Goal: Task Accomplishment & Management: Manage account settings

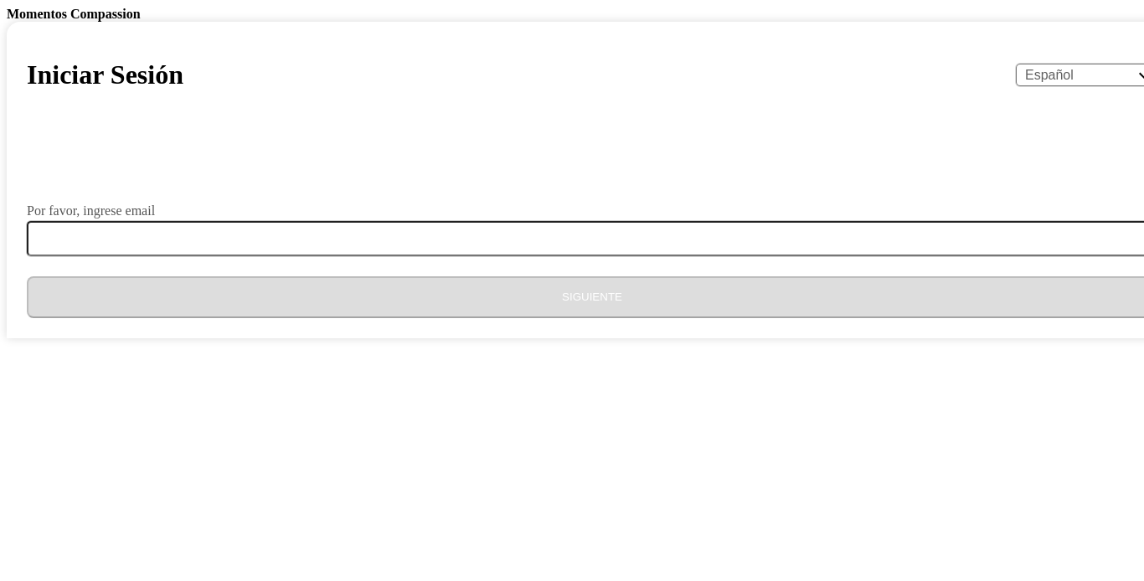
select select "es"
click at [485, 256] on input "Por favor, ingrese email" at bounding box center [602, 238] width 1150 height 35
type input "[EMAIL_ADDRESS][DOMAIN_NAME]"
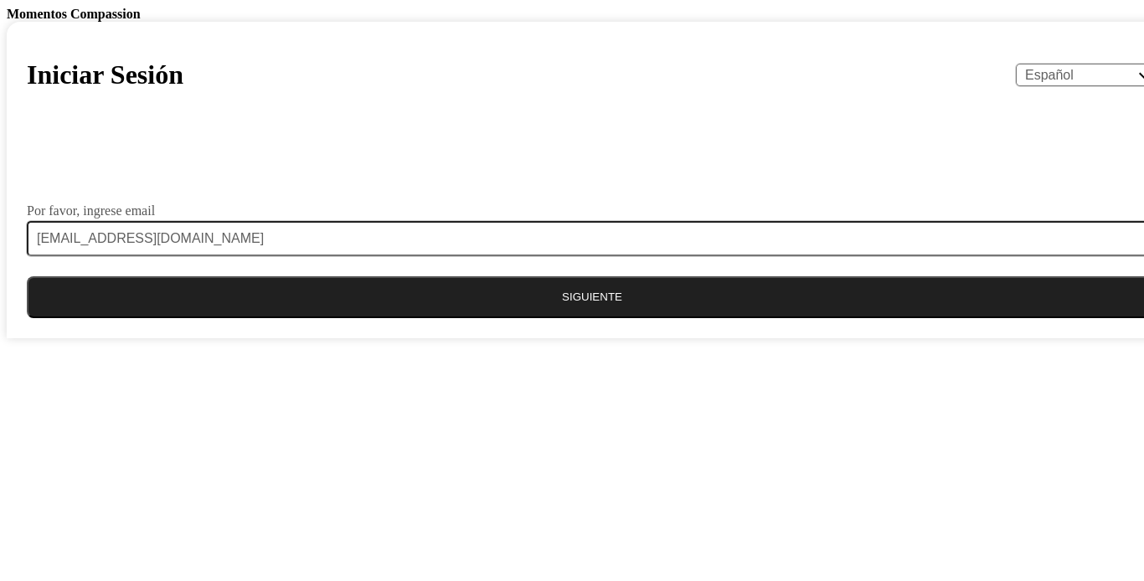
click at [502, 318] on button "Siguiente" at bounding box center [592, 297] width 1130 height 42
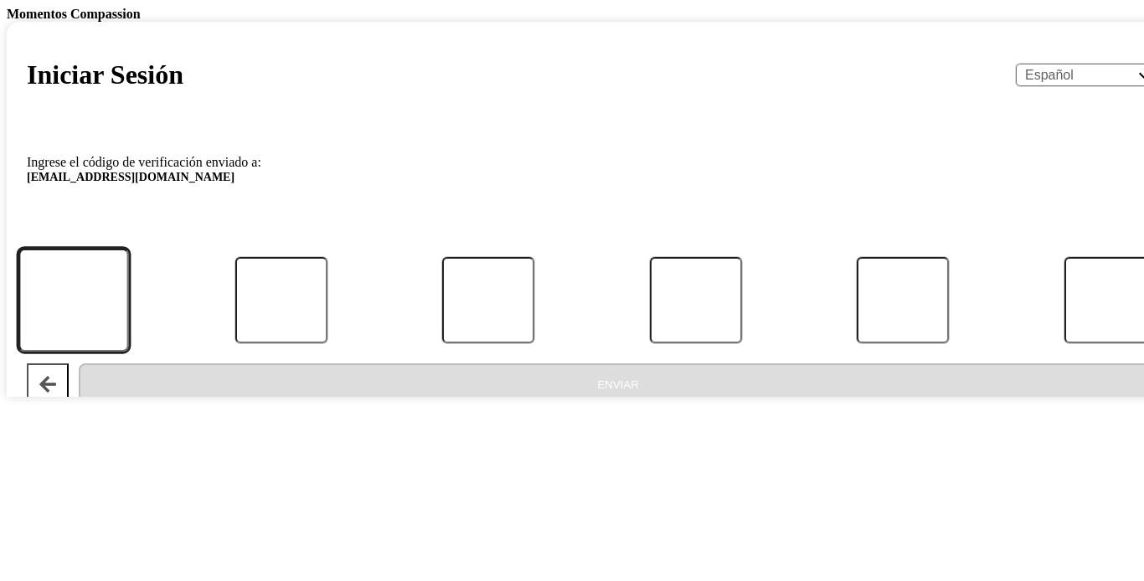
click at [129, 352] on input "Código" at bounding box center [73, 301] width 111 height 104
type input "0"
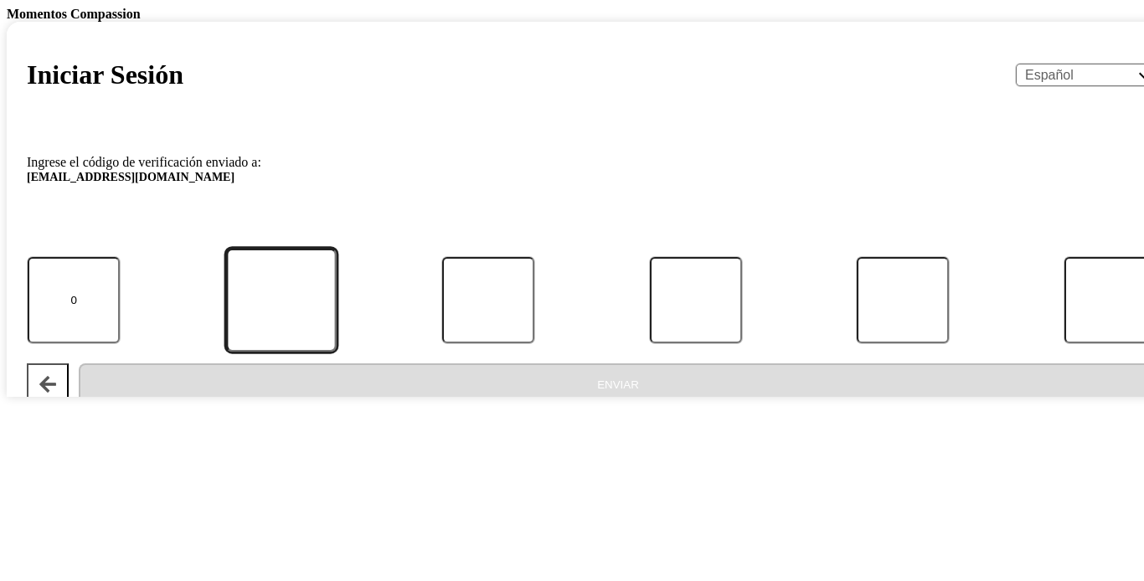
type input "3"
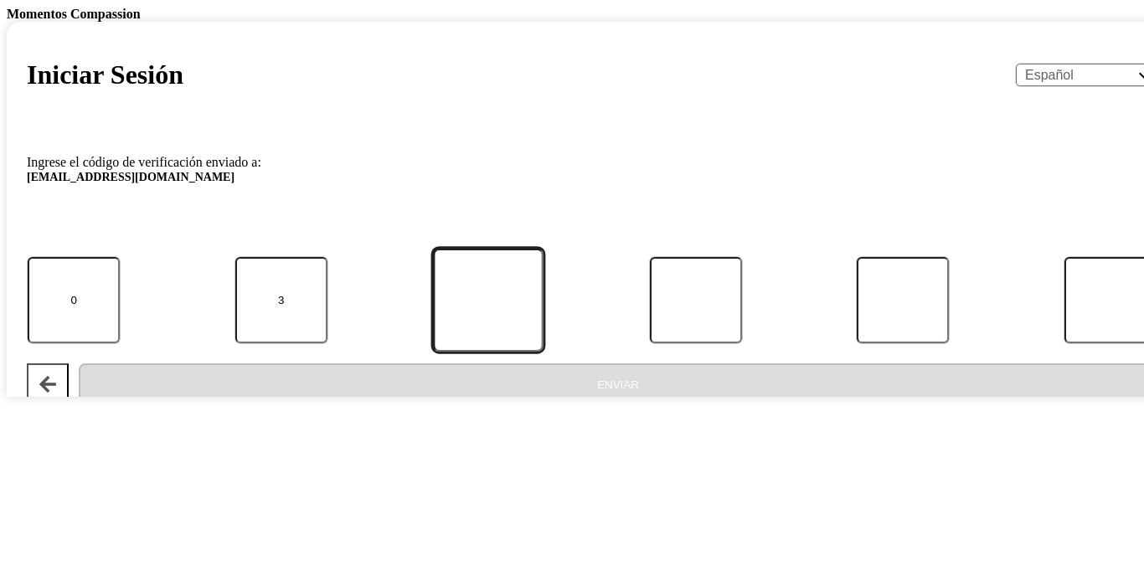
type input "3"
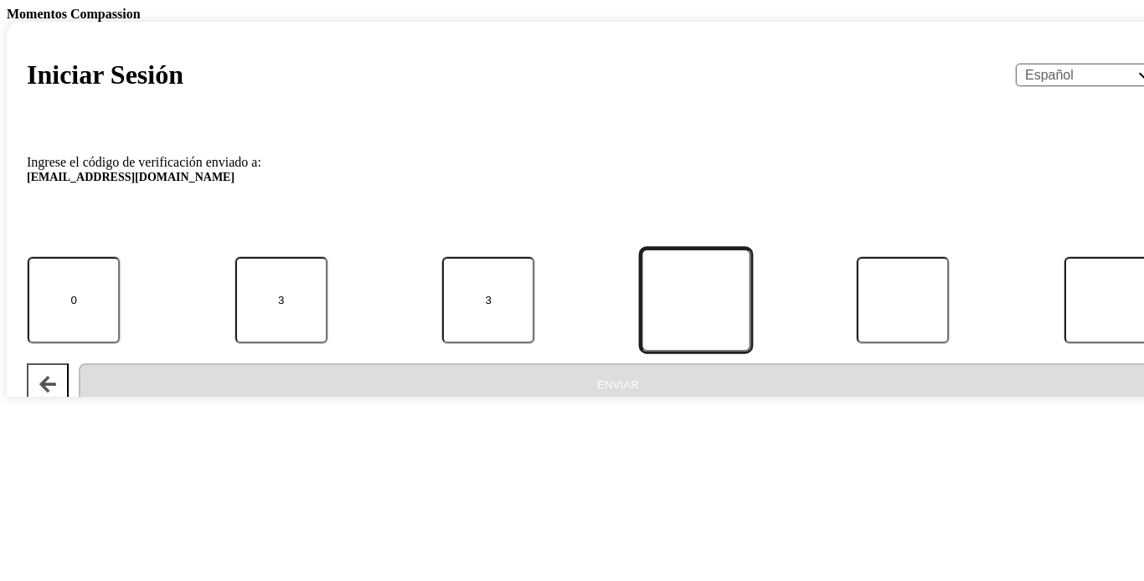
type input "6"
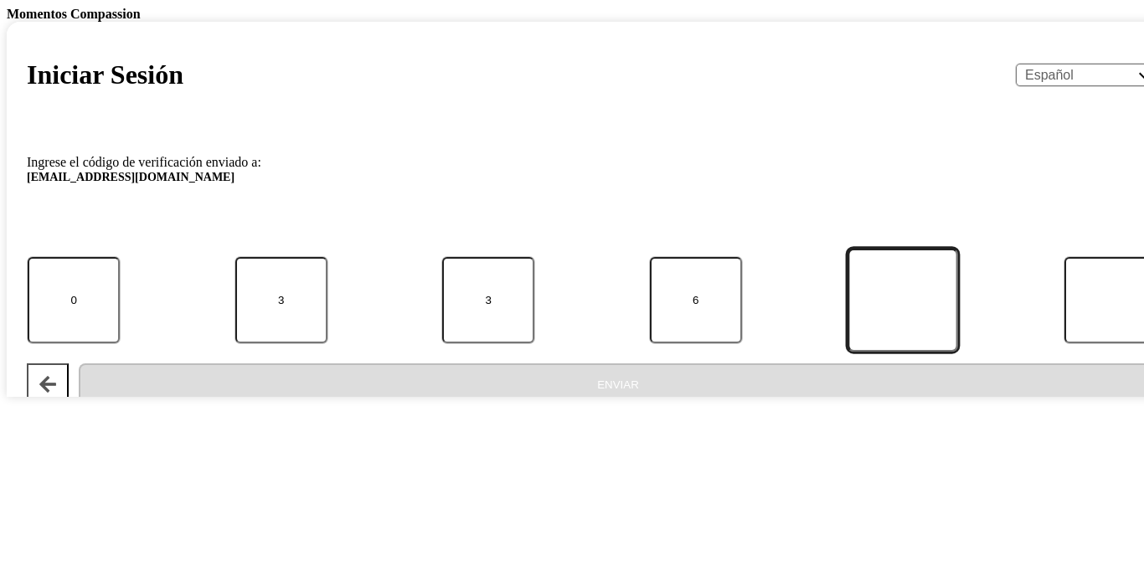
type input "5"
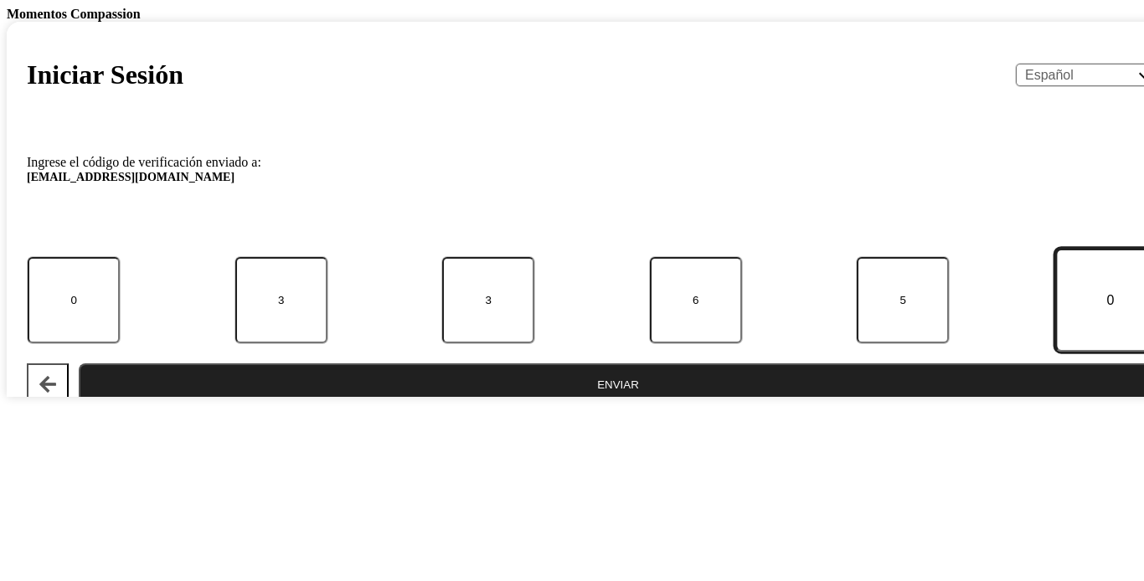
type input "0"
click at [79, 363] on button "Enviar" at bounding box center [618, 384] width 1078 height 42
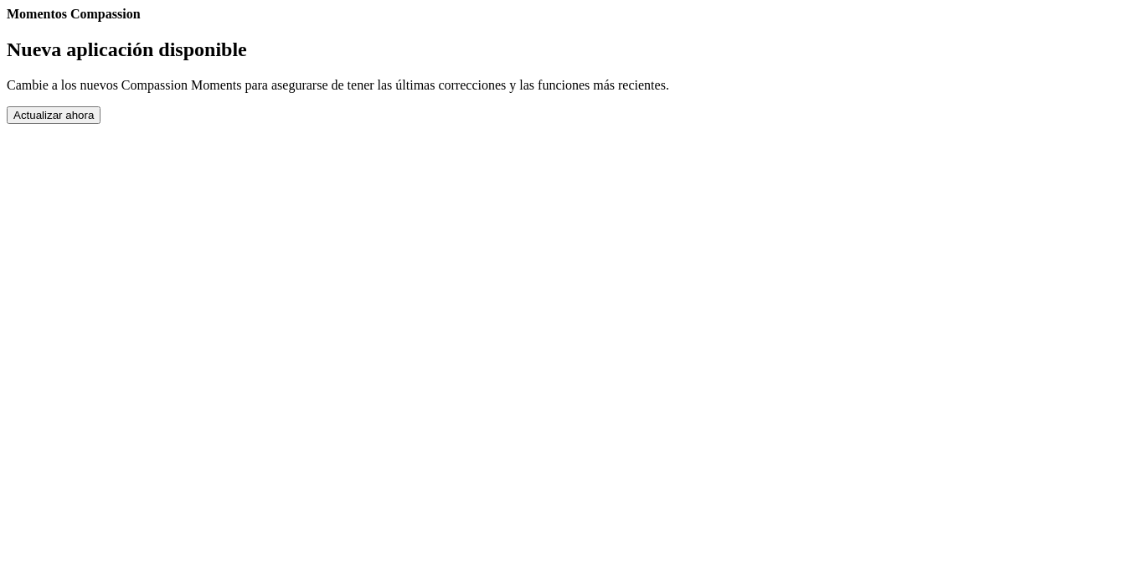
click at [1093, 59] on body "Momentos Compassion Nueva aplicación disponible Cambie a los nuevos Compassion …" at bounding box center [572, 65] width 1130 height 117
click at [100, 124] on button "Actualizar ahora" at bounding box center [54, 115] width 94 height 18
